Goal: Book appointment/travel/reservation

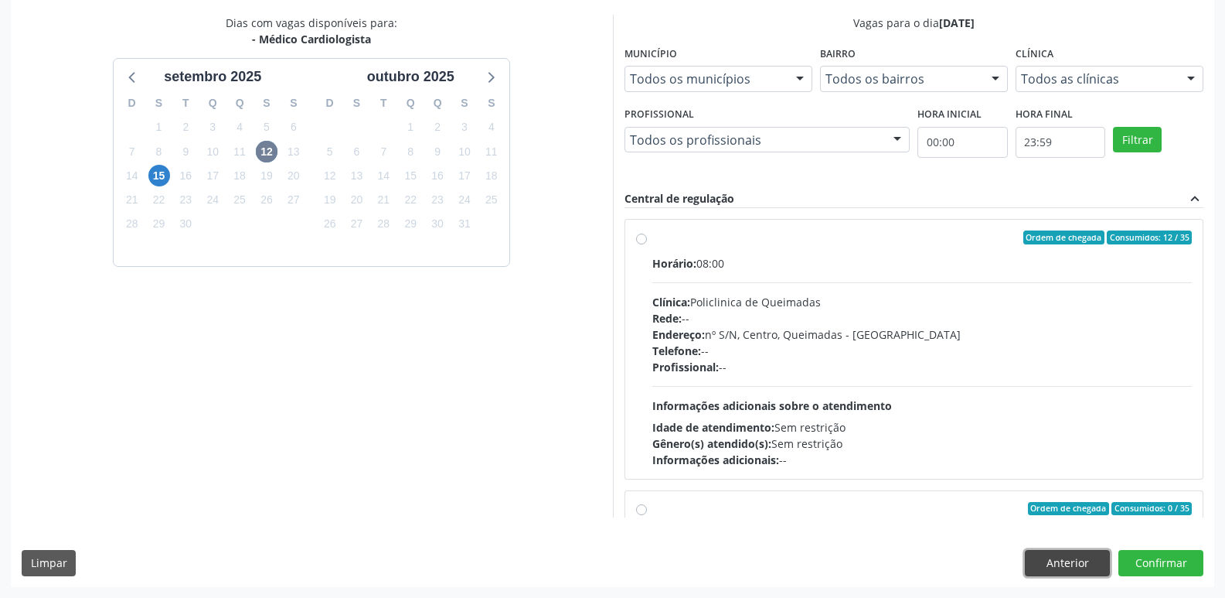
click at [1041, 565] on button "Anterior" at bounding box center [1067, 563] width 85 height 26
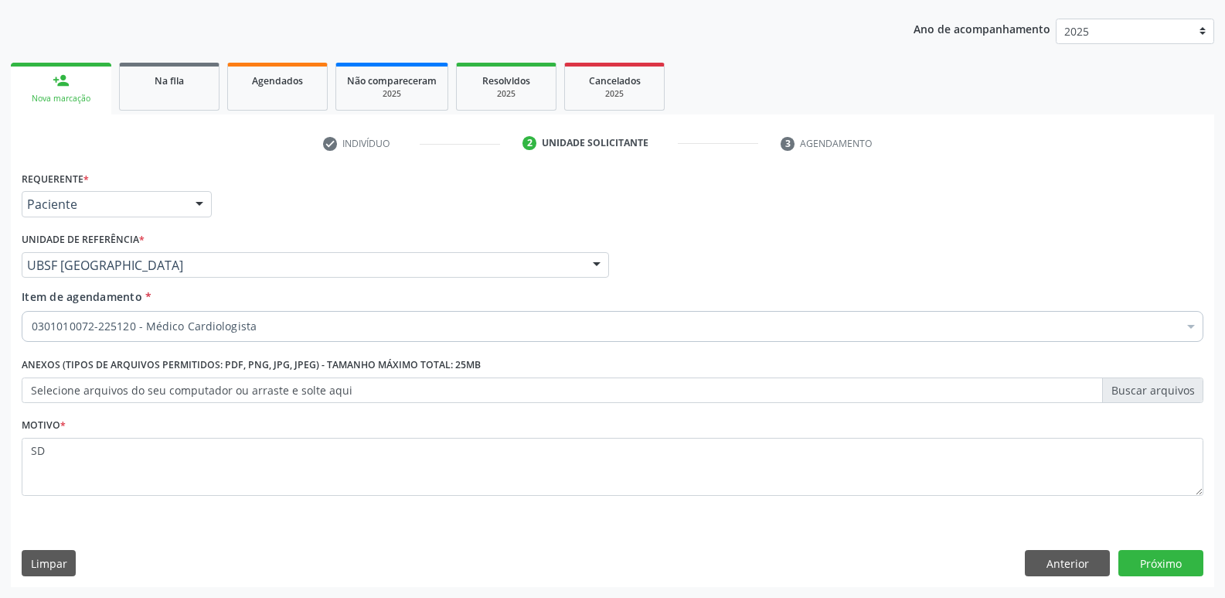
scroll to position [169, 0]
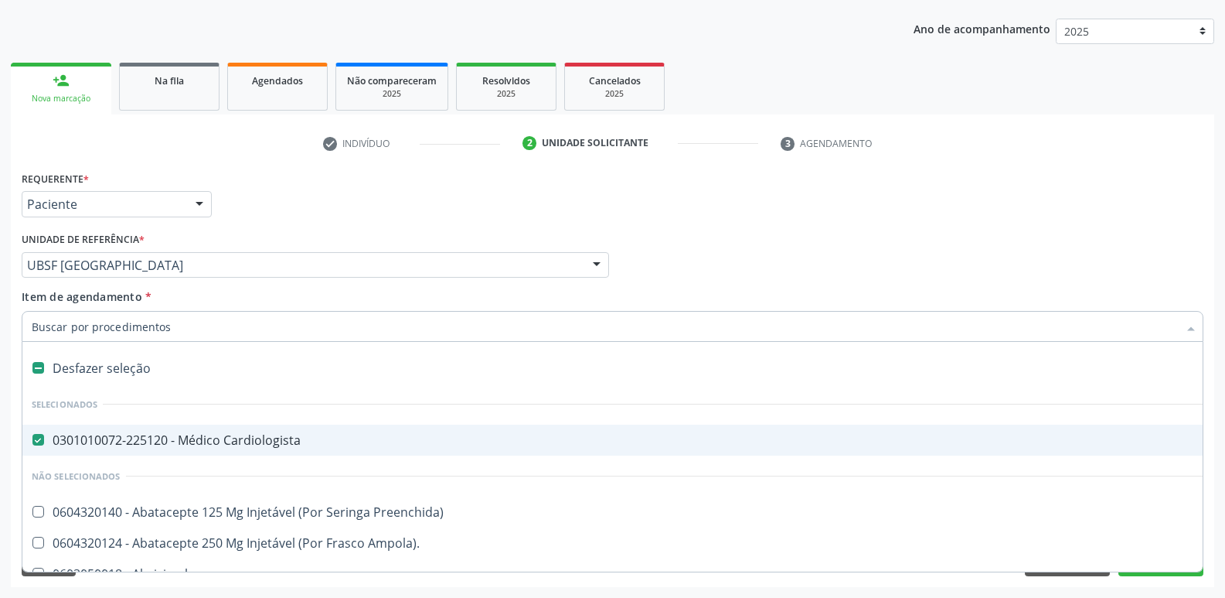
click at [195, 449] on span "0301010072-225120 - Médico Cardiologista" at bounding box center [633, 439] width 1222 height 31
checkbox Cardiologista "false"
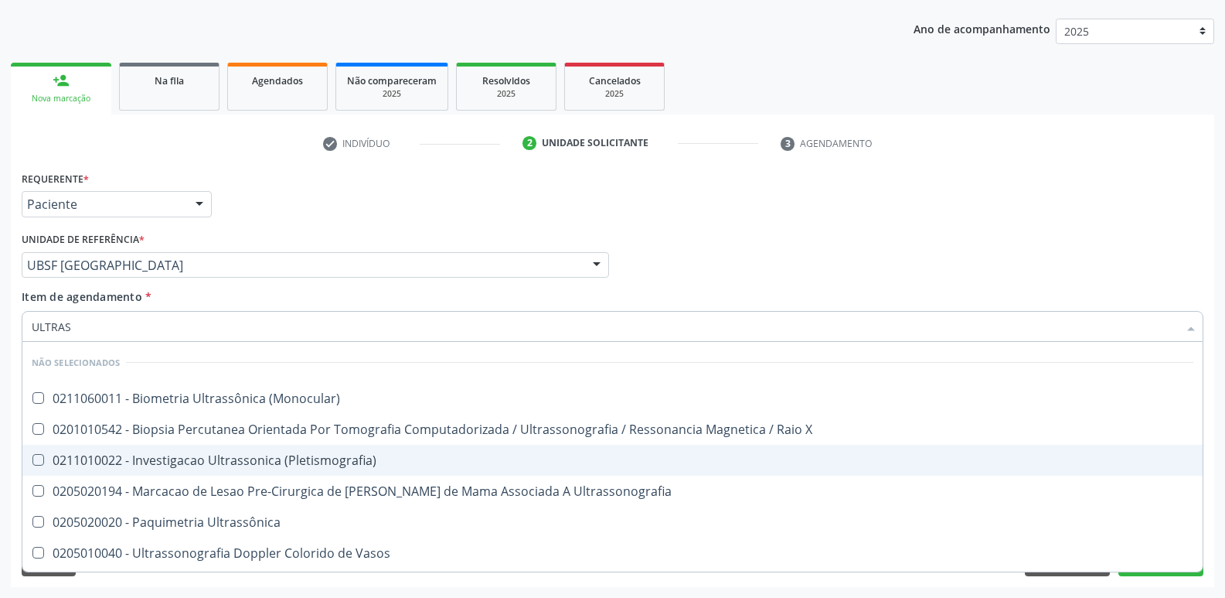
type input "ULTRASS"
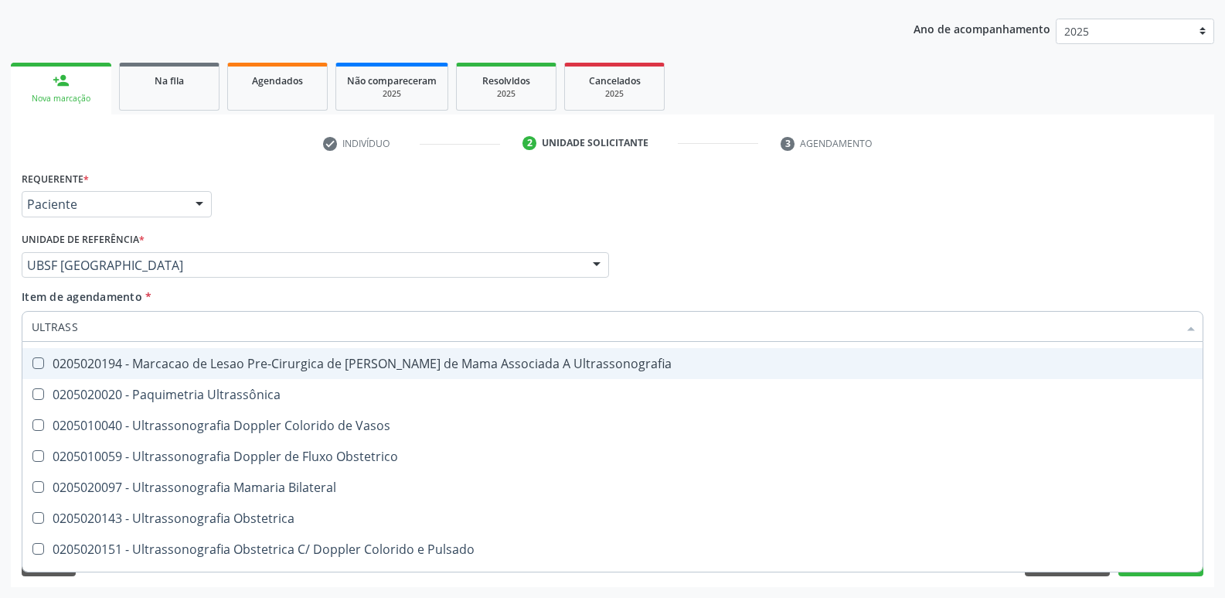
scroll to position [155, 0]
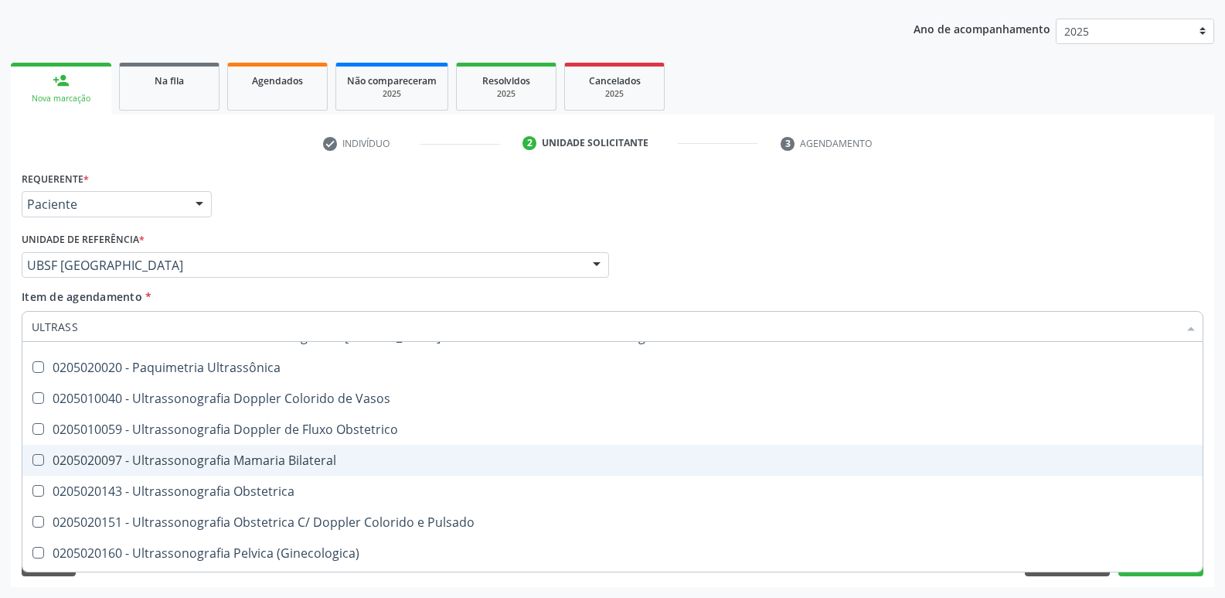
drag, startPoint x: 268, startPoint y: 455, endPoint x: 277, endPoint y: 452, distance: 9.0
click at [271, 455] on div "0205020097 - Ultrassonografia Mamaria Bilateral" at bounding box center [613, 460] width 1162 height 12
checkbox Bilateral "true"
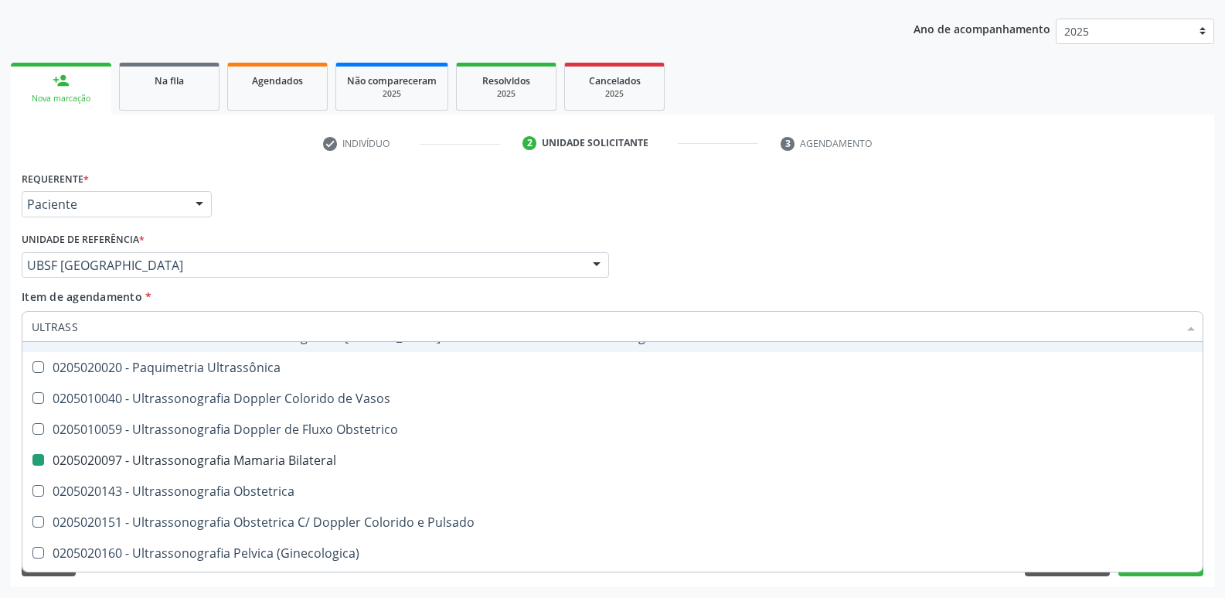
drag, startPoint x: 956, startPoint y: 226, endPoint x: 979, endPoint y: 227, distance: 22.5
click at [968, 223] on div "Requerente * Paciente Médico(a) Enfermeiro(a) Paciente Nenhum resultado encontr…" at bounding box center [613, 197] width 1190 height 60
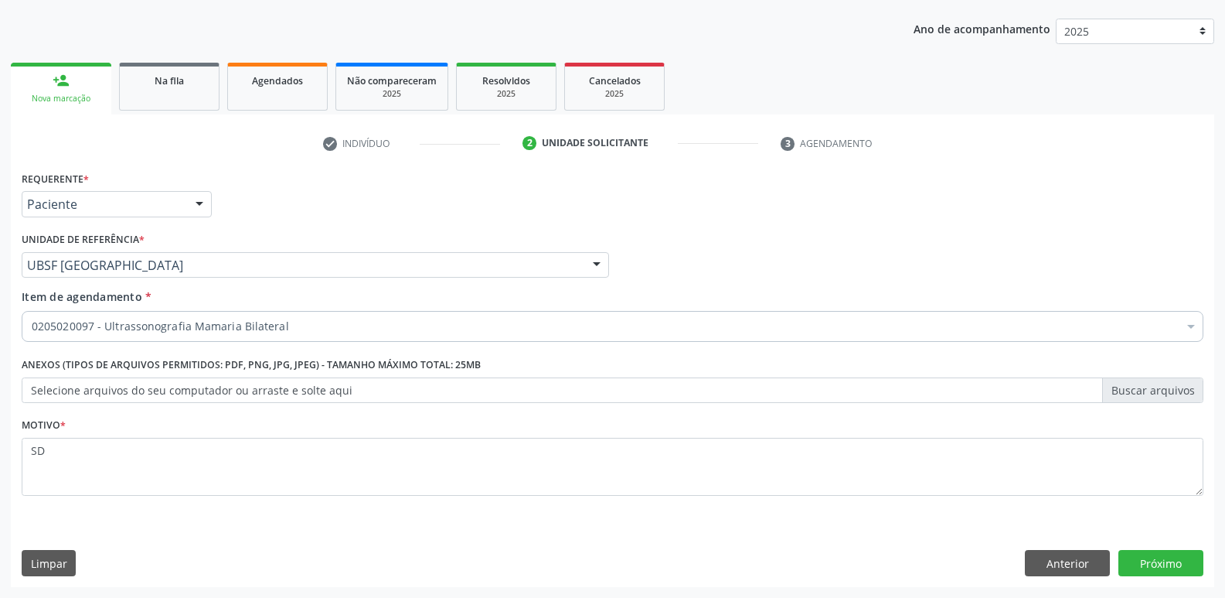
scroll to position [0, 0]
click at [1165, 554] on button "Próximo" at bounding box center [1161, 563] width 85 height 26
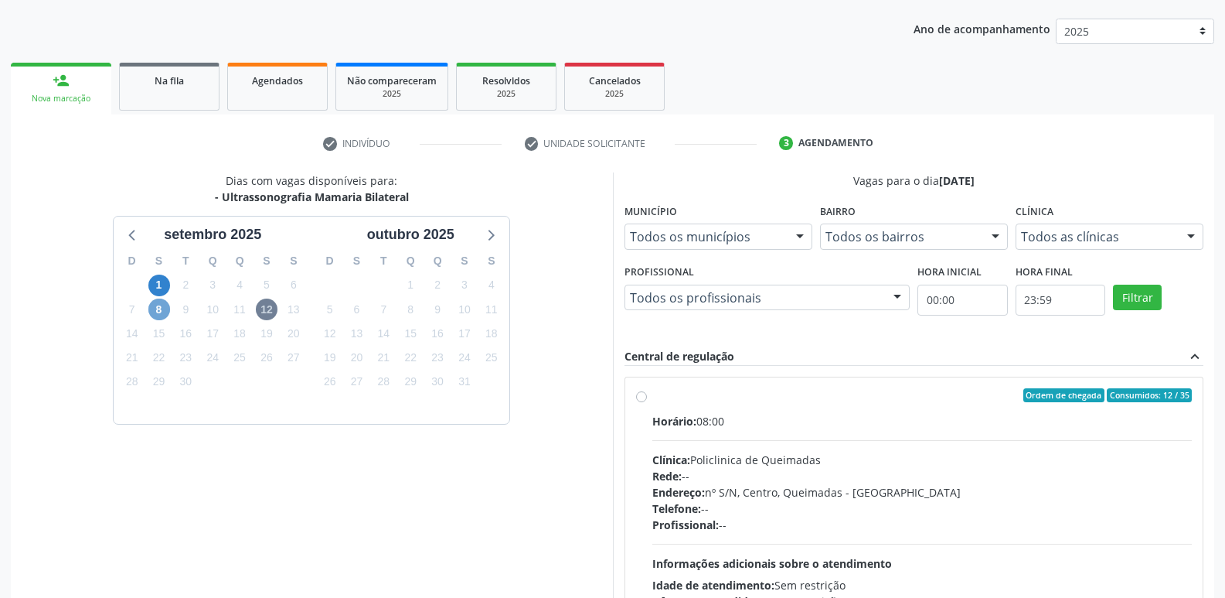
click at [165, 318] on span "8" at bounding box center [159, 309] width 22 height 22
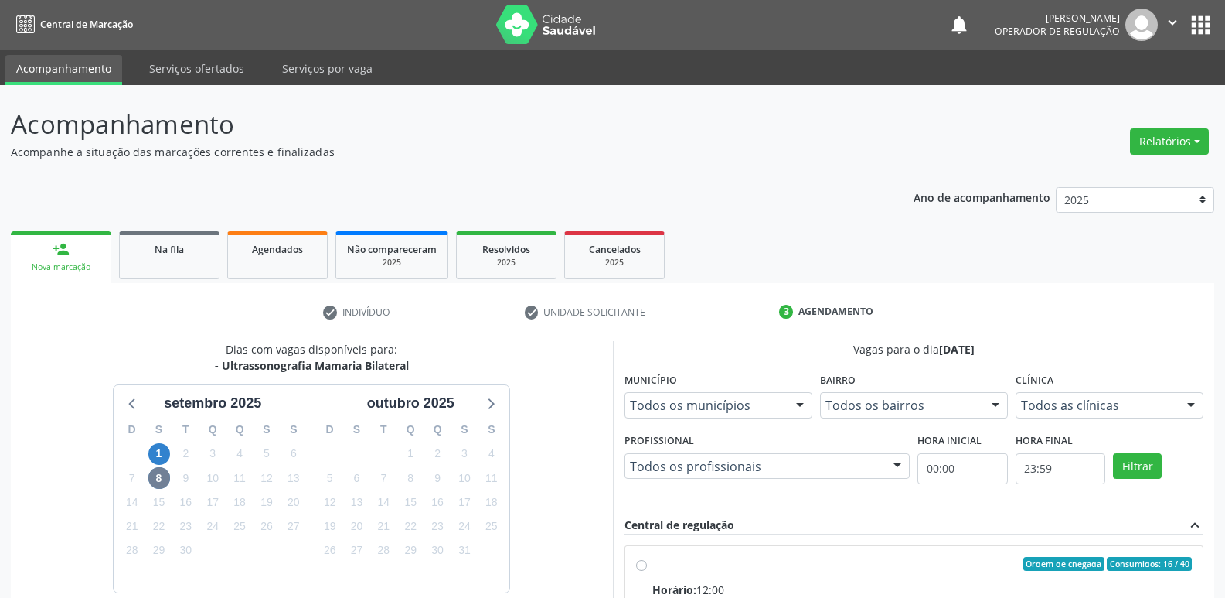
click at [1206, 19] on button "apps" at bounding box center [1201, 25] width 27 height 27
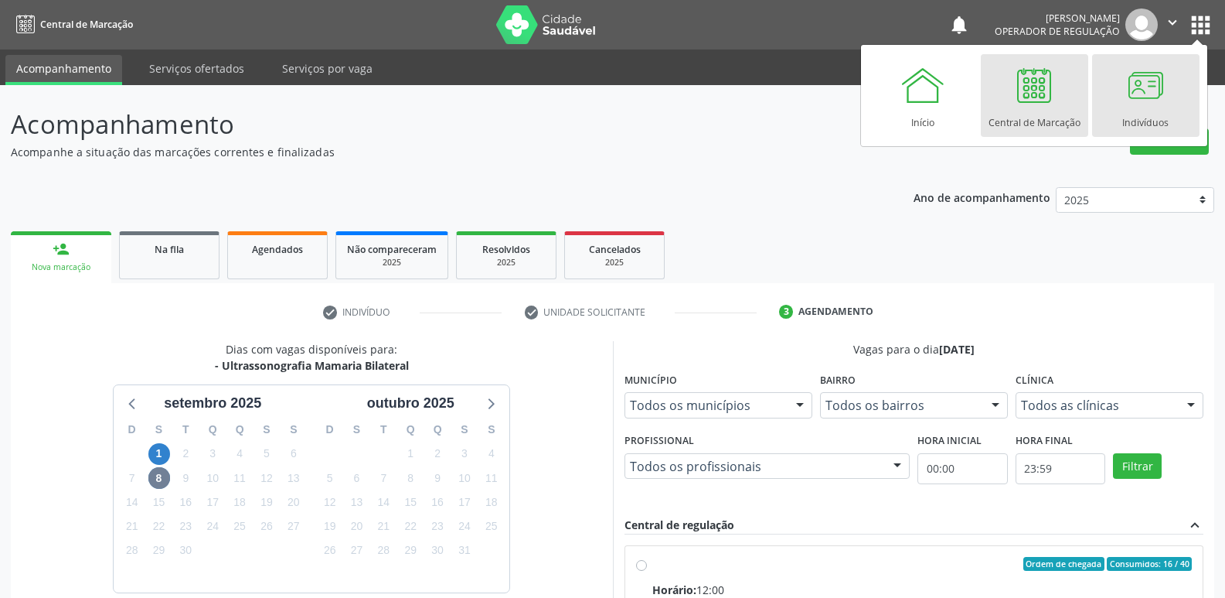
click at [1160, 110] on div "Indivíduos" at bounding box center [1146, 118] width 46 height 21
